Goal: Find specific page/section: Find specific page/section

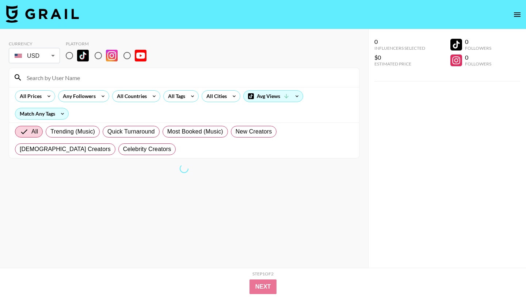
click at [201, 182] on section "Currency USD USD ​ Platform All Prices Any Followers All Countries All Tags All…" at bounding box center [184, 154] width 351 height 238
click at [70, 54] on input "radio" at bounding box center [69, 55] width 15 height 15
radio input "true"
click at [168, 91] on div "All Tags" at bounding box center [175, 96] width 23 height 11
click at [197, 64] on div at bounding box center [263, 148] width 526 height 297
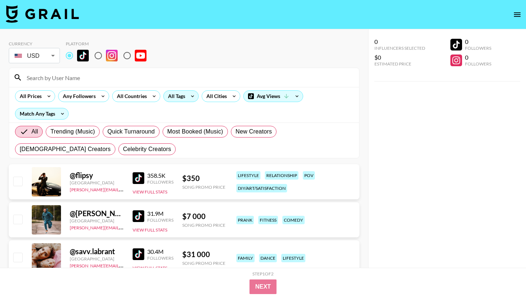
click at [189, 101] on icon at bounding box center [193, 96] width 12 height 11
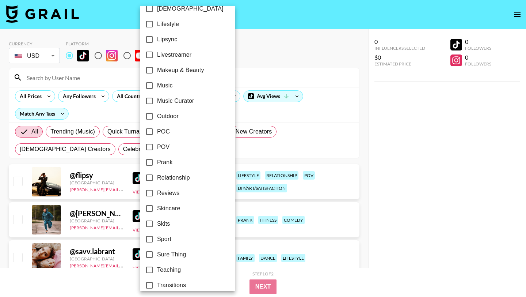
scroll to position [402, 0]
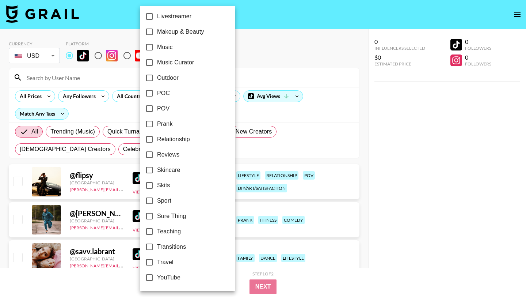
click at [150, 200] on input "Sport" at bounding box center [149, 200] width 15 height 15
checkbox input "true"
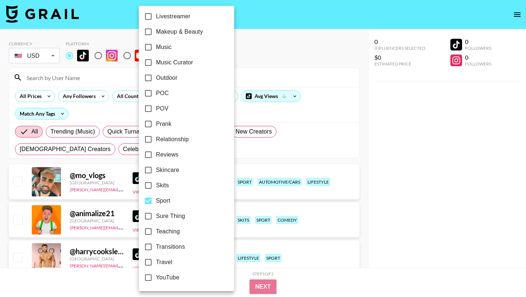
click at [253, 75] on div at bounding box center [263, 148] width 526 height 297
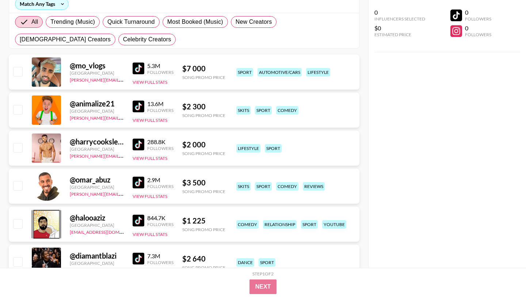
scroll to position [4, 0]
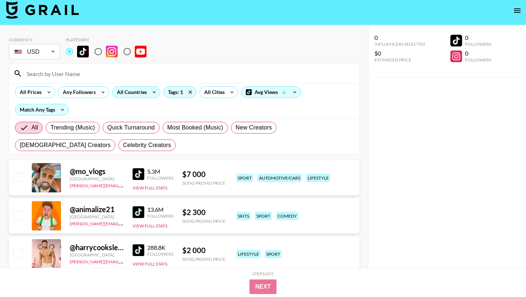
click at [124, 97] on div "All Countries" at bounding box center [131, 92] width 36 height 11
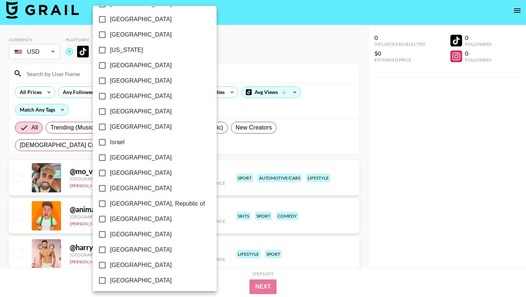
scroll to position [556, 0]
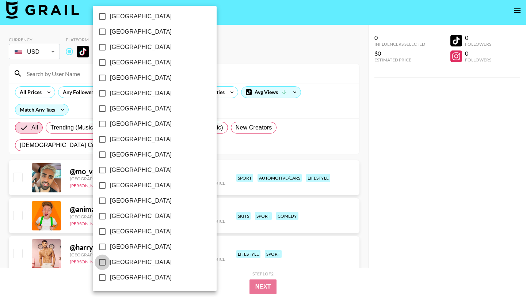
click at [100, 262] on input "[GEOGRAPHIC_DATA]" at bounding box center [102, 261] width 15 height 15
checkbox input "true"
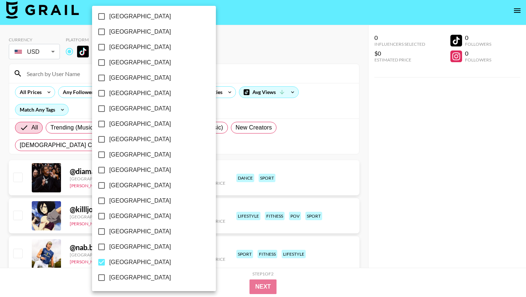
click at [241, 69] on div at bounding box center [263, 148] width 526 height 297
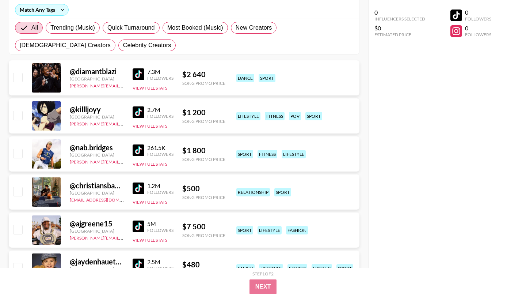
scroll to position [106, 0]
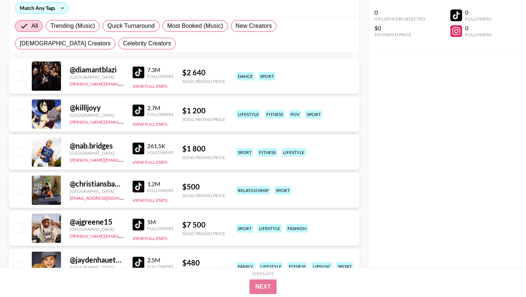
click at [139, 72] on img at bounding box center [139, 73] width 12 height 12
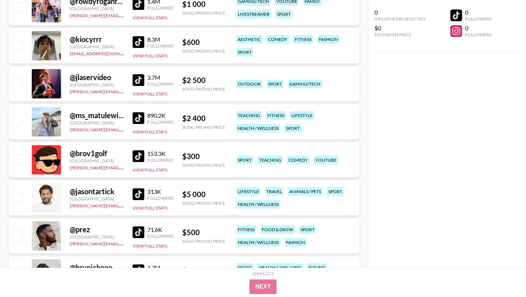
scroll to position [505, 0]
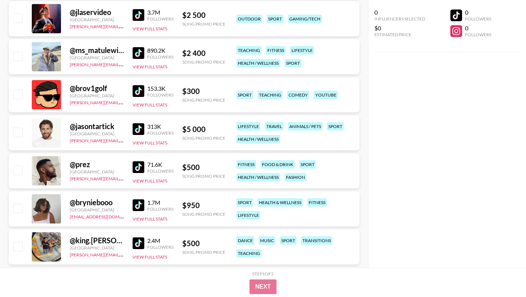
click at [141, 56] on img at bounding box center [139, 53] width 12 height 12
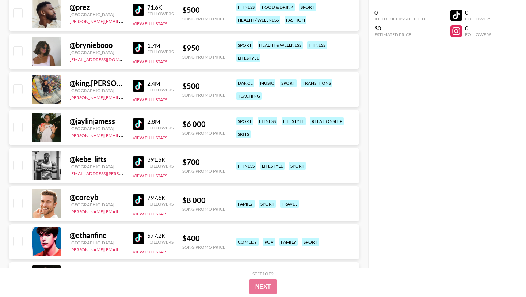
scroll to position [677, 0]
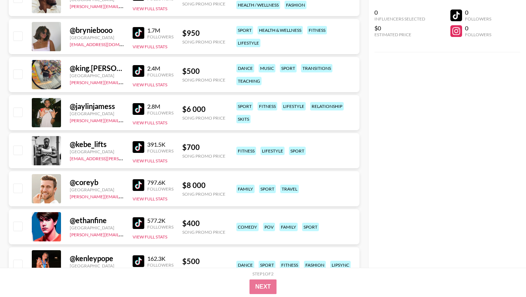
click at [142, 69] on img at bounding box center [139, 71] width 12 height 12
